Goal: Check status

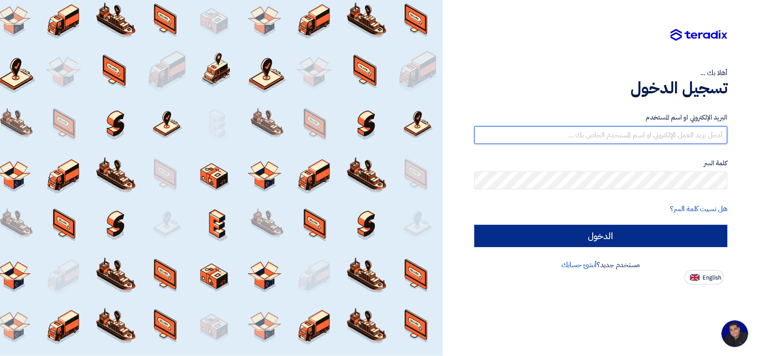
type input "[EMAIL_ADDRESS][DOMAIN_NAME]"
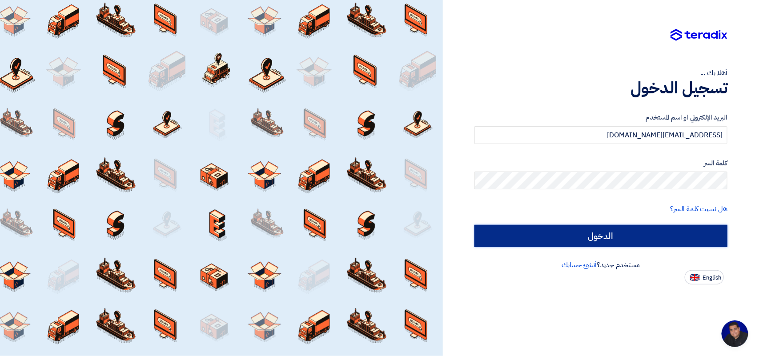
click at [595, 233] on input "الدخول" at bounding box center [600, 236] width 253 height 22
type input "Sign in"
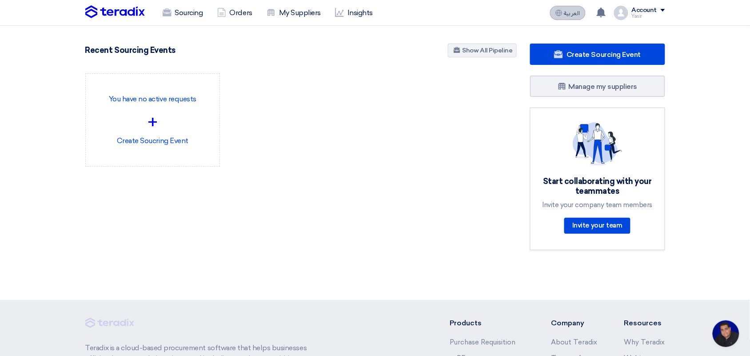
click at [572, 12] on span "العربية" at bounding box center [572, 13] width 16 height 6
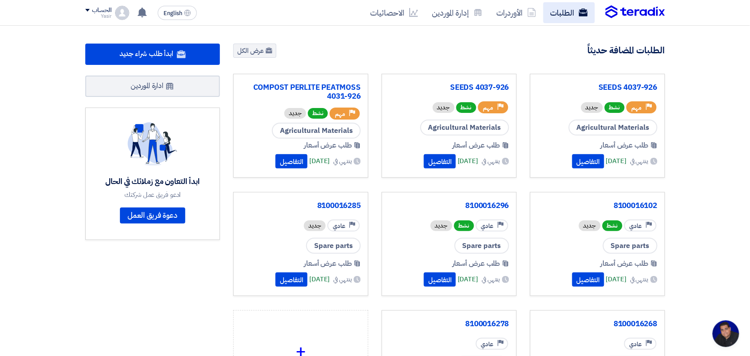
click at [567, 12] on link "الطلبات" at bounding box center [569, 12] width 52 height 21
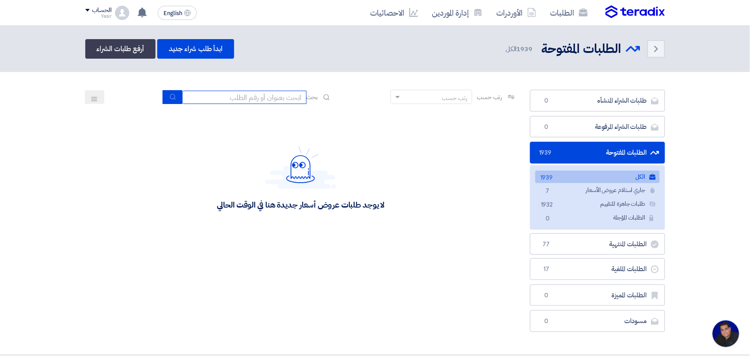
click at [282, 98] on input at bounding box center [244, 97] width 124 height 13
paste input "8100015796"
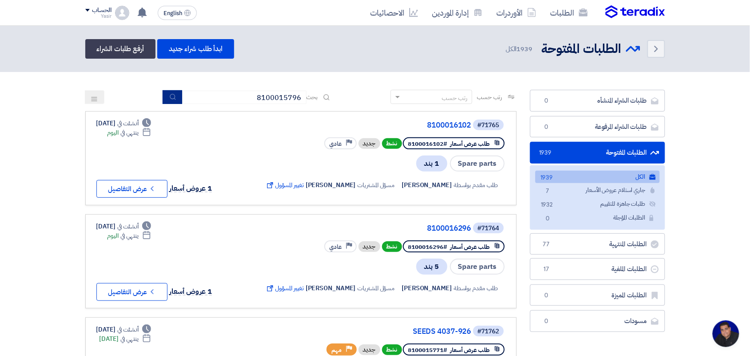
click at [164, 99] on button "submit" at bounding box center [173, 97] width 20 height 14
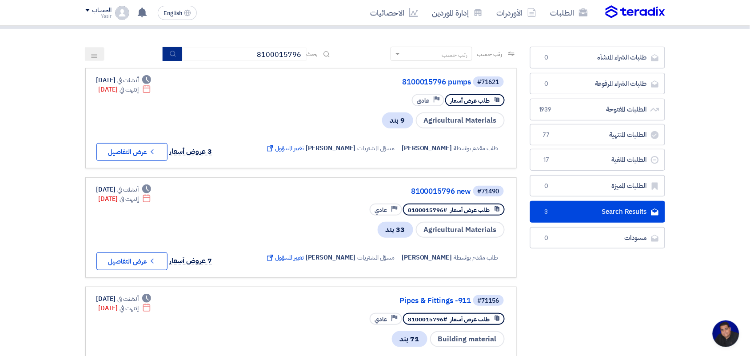
scroll to position [42, 0]
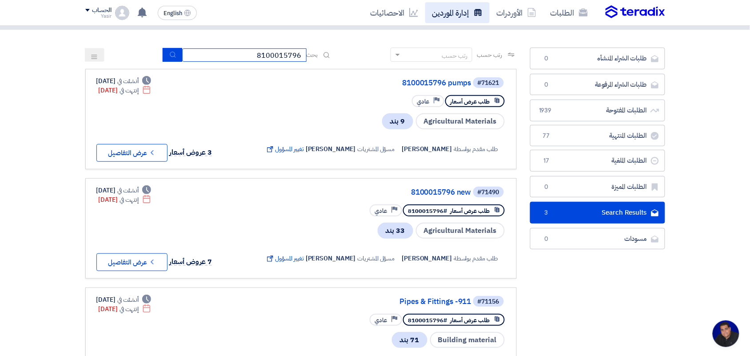
drag, startPoint x: 242, startPoint y: 52, endPoint x: 428, endPoint y: 20, distance: 188.5
click at [428, 20] on app-shell "الطلبات الأوردرات إدارة الموردين الاحصائيات English EN لقد استلمت عرض سعر بقيمه…" at bounding box center [375, 301] width 750 height 635
paste input "200000892"
type input "8200000892"
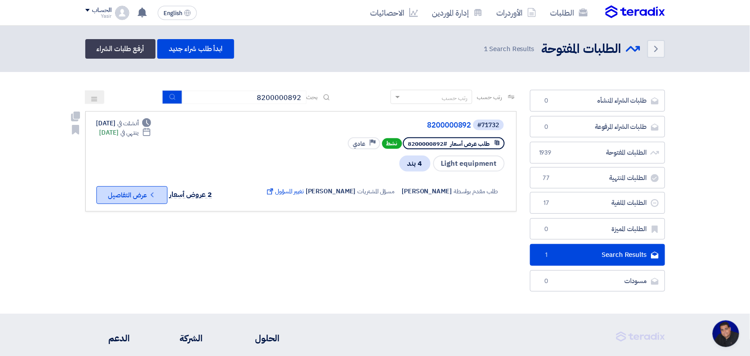
click at [136, 196] on button "Check details عرض التفاصيل" at bounding box center [131, 195] width 71 height 18
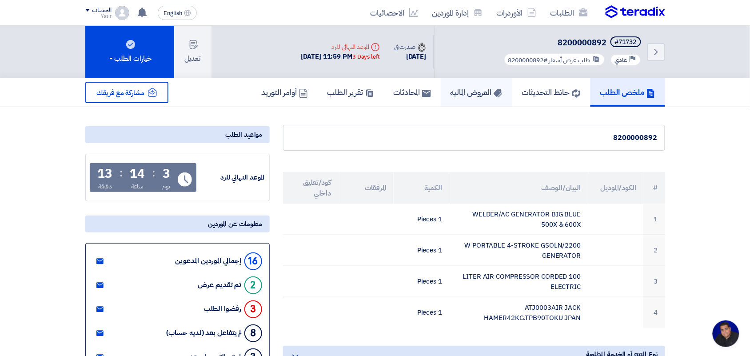
click at [465, 91] on h5 "العروض الماليه" at bounding box center [477, 92] width 52 height 10
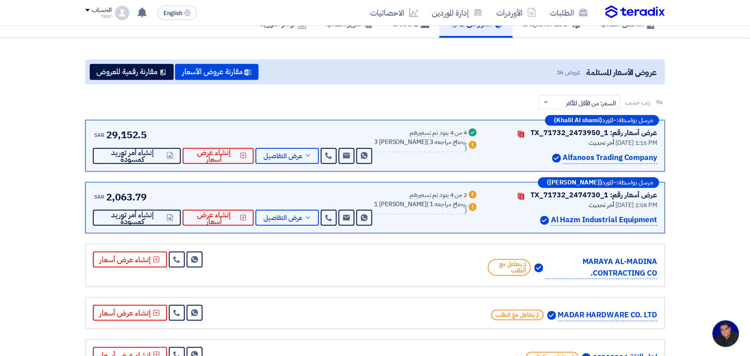
scroll to position [89, 0]
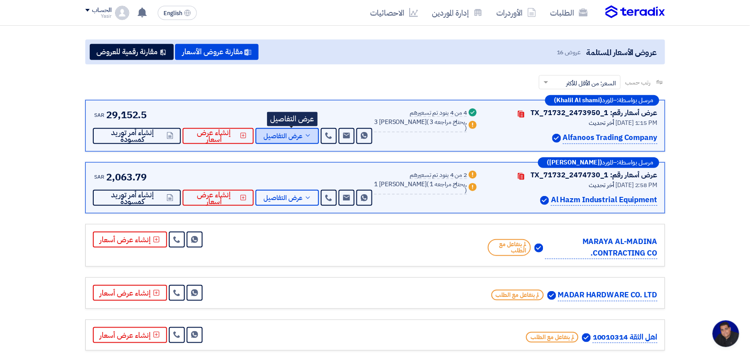
click at [303, 134] on span "عرض التفاصيل" at bounding box center [283, 136] width 39 height 7
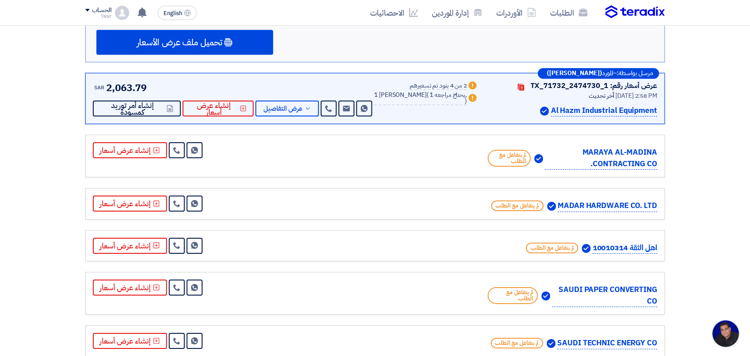
scroll to position [778, 0]
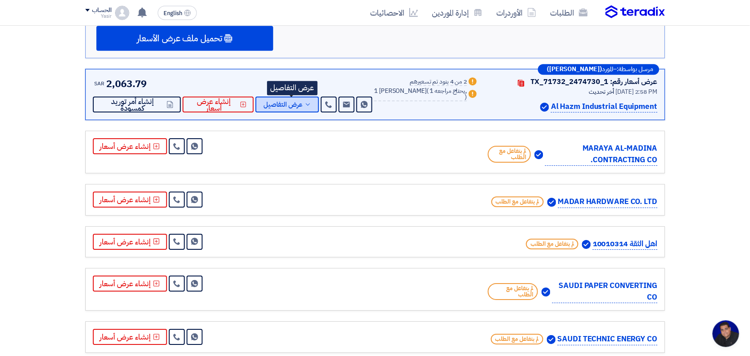
click at [298, 101] on span "عرض التفاصيل" at bounding box center [283, 104] width 39 height 7
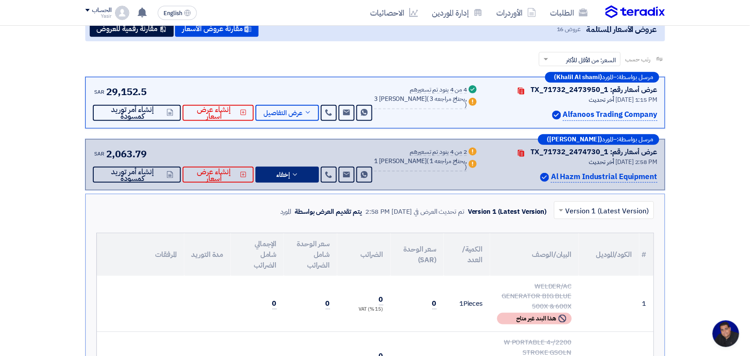
scroll to position [111, 0]
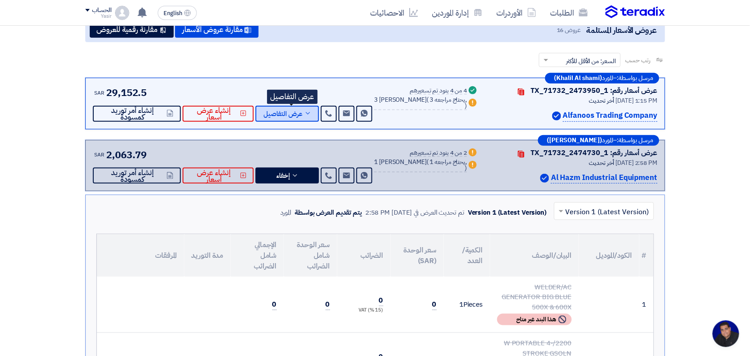
click at [303, 113] on span "عرض التفاصيل" at bounding box center [283, 114] width 39 height 7
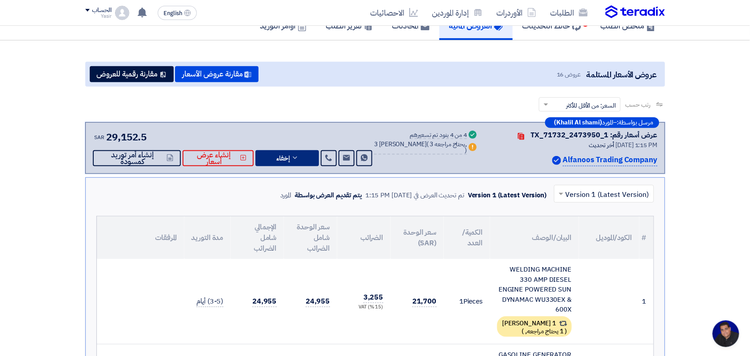
scroll to position [44, 0]
